Goal: Information Seeking & Learning: Check status

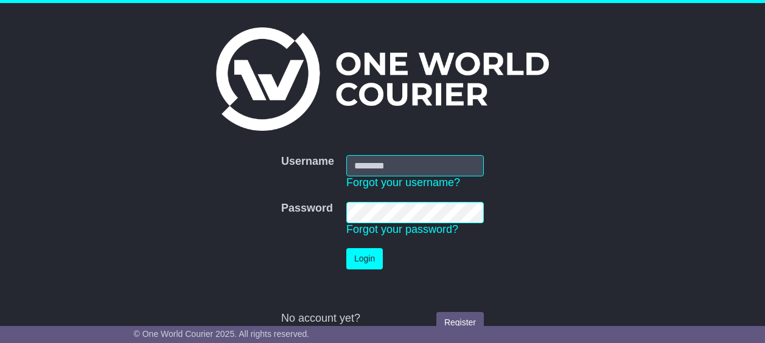
type input "**********"
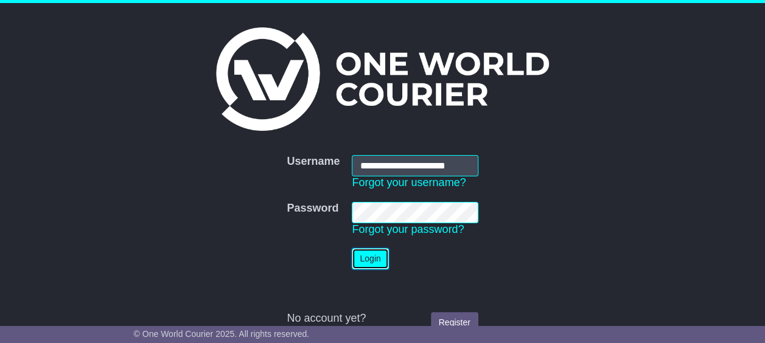
drag, startPoint x: 0, startPoint y: 0, endPoint x: 366, endPoint y: 258, distance: 448.3
click at [366, 258] on button "Login" at bounding box center [370, 258] width 37 height 21
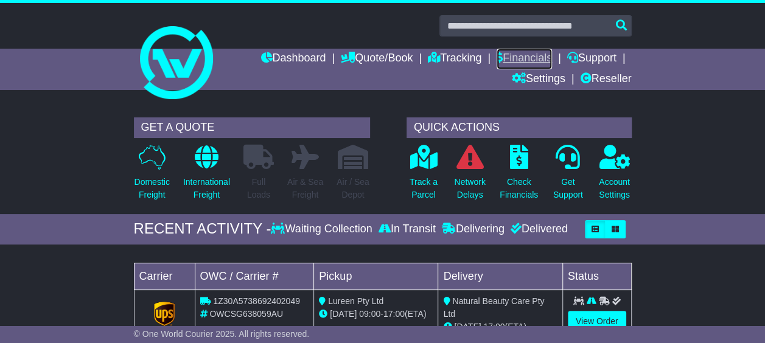
click at [509, 57] on link "Financials" at bounding box center [524, 59] width 55 height 21
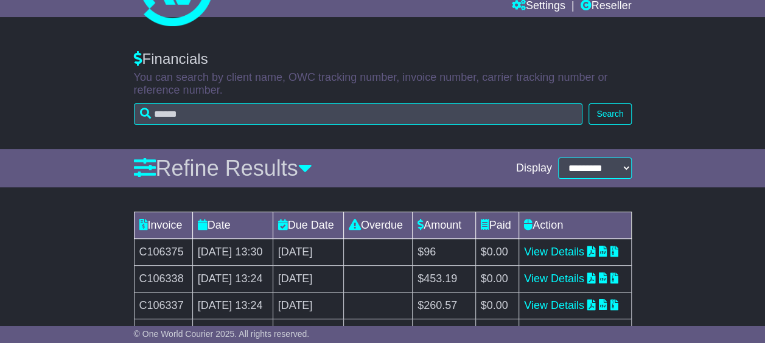
scroll to position [122, 0]
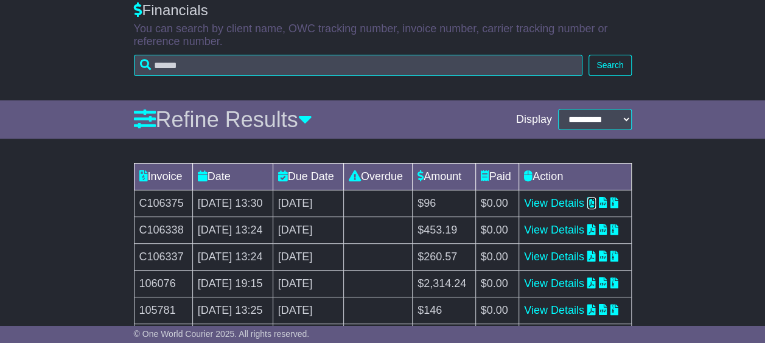
click at [596, 208] on icon at bounding box center [591, 202] width 9 height 11
click at [596, 235] on icon at bounding box center [591, 229] width 9 height 11
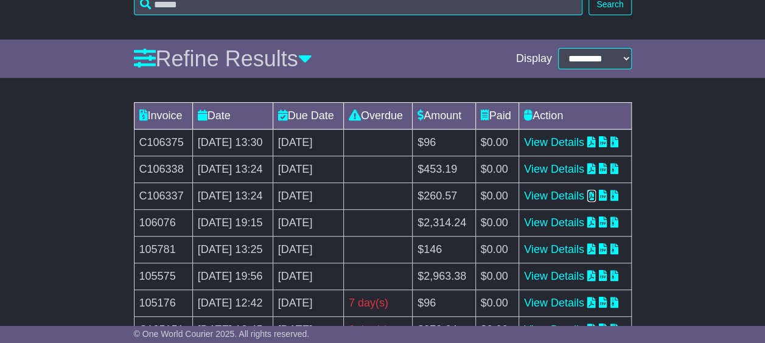
click at [596, 201] on icon at bounding box center [591, 195] width 9 height 11
click at [596, 228] on icon at bounding box center [591, 222] width 9 height 11
click at [611, 201] on icon at bounding box center [615, 195] width 9 height 11
